Goal: Connect with others: Connect with others

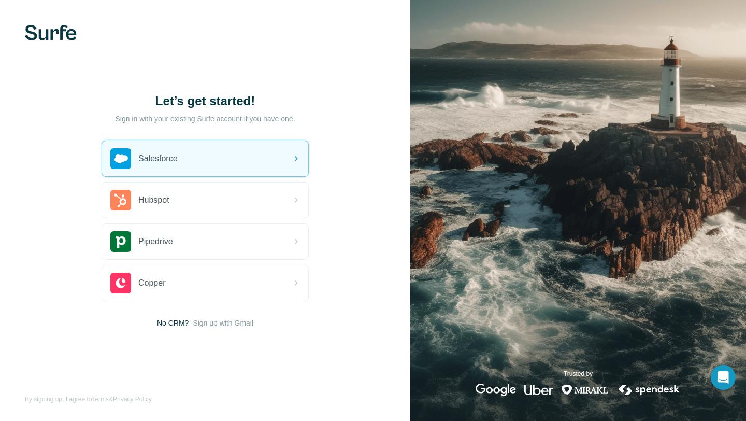
click at [218, 148] on div "Salesforce" at bounding box center [205, 158] width 206 height 35
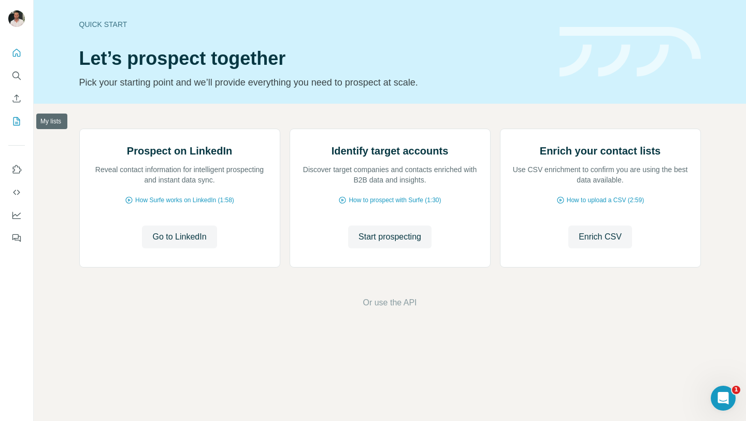
click at [18, 116] on button "My lists" at bounding box center [16, 121] width 17 height 19
